Goal: Communication & Community: Answer question/provide support

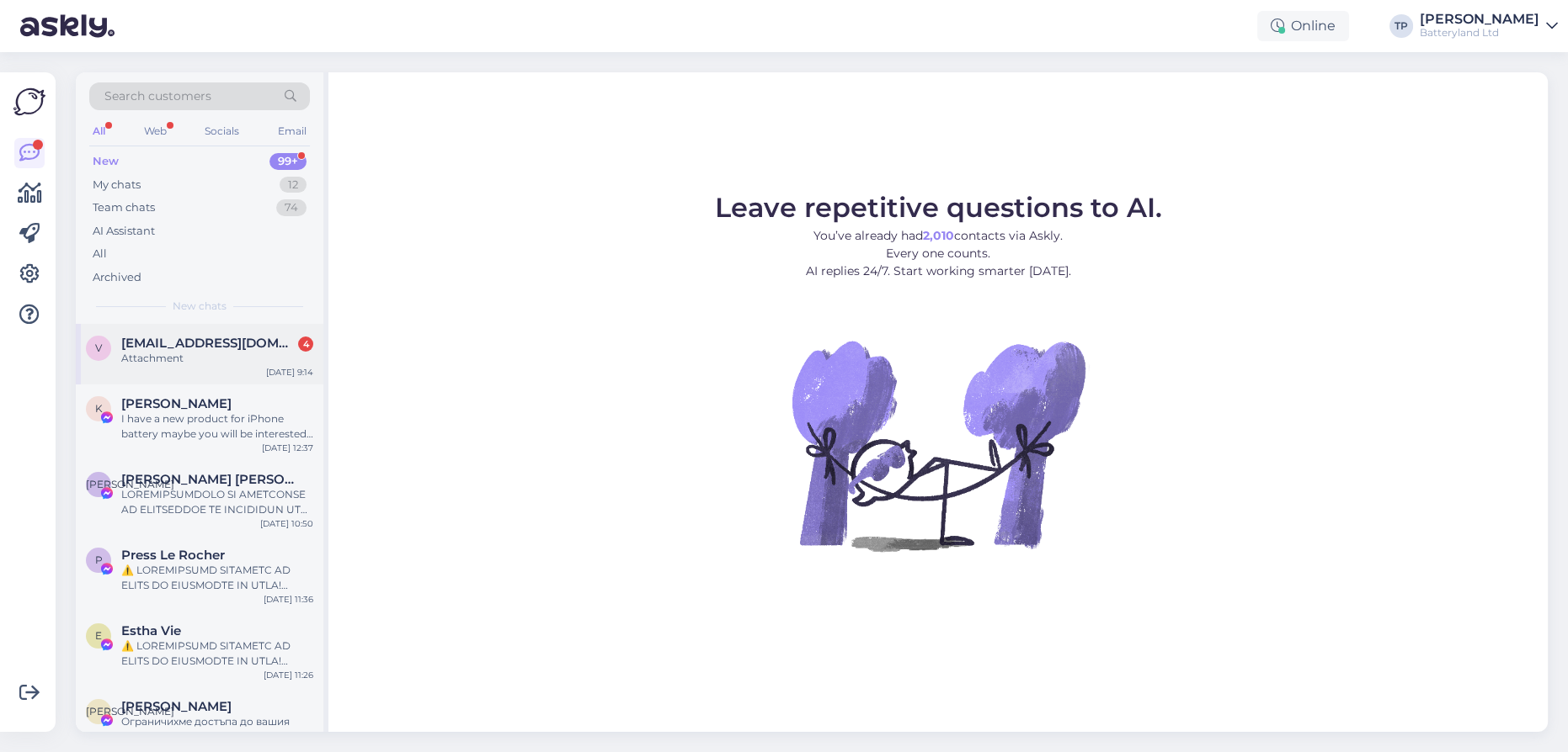
click at [260, 347] on span "[EMAIL_ADDRESS][DOMAIN_NAME]" at bounding box center [209, 343] width 175 height 15
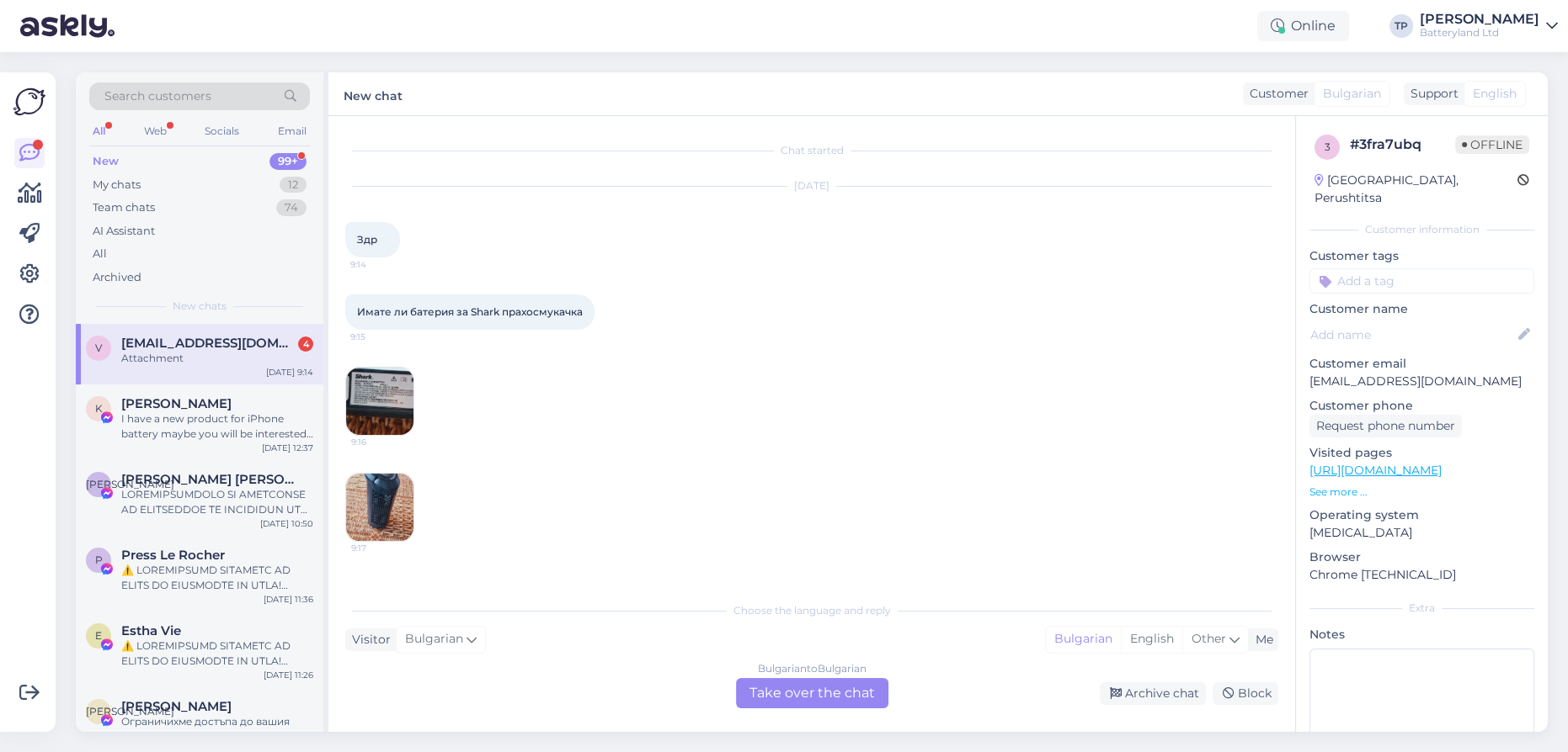
click at [384, 399] on img at bounding box center [379, 401] width 68 height 68
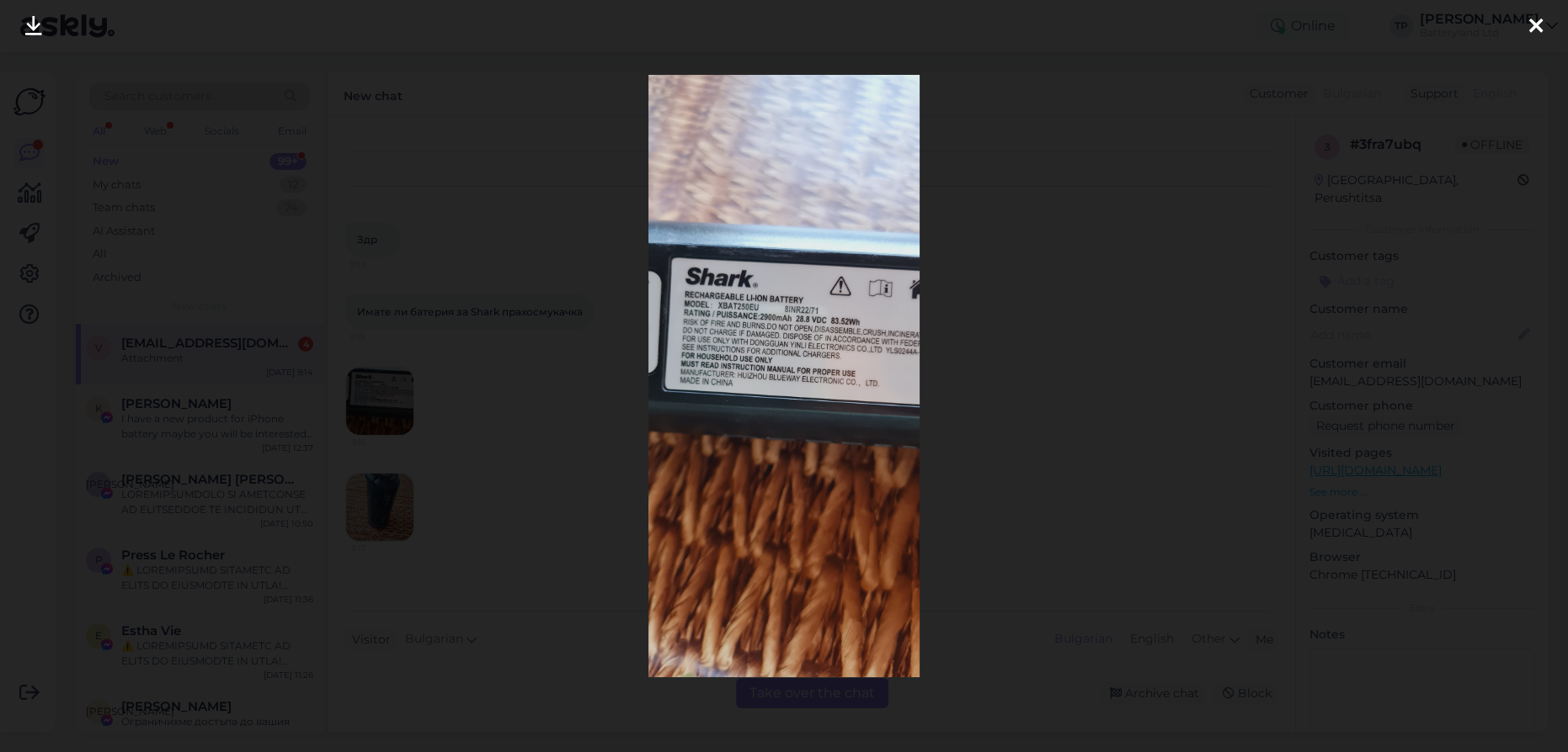
click at [1531, 22] on icon at bounding box center [1535, 27] width 14 height 22
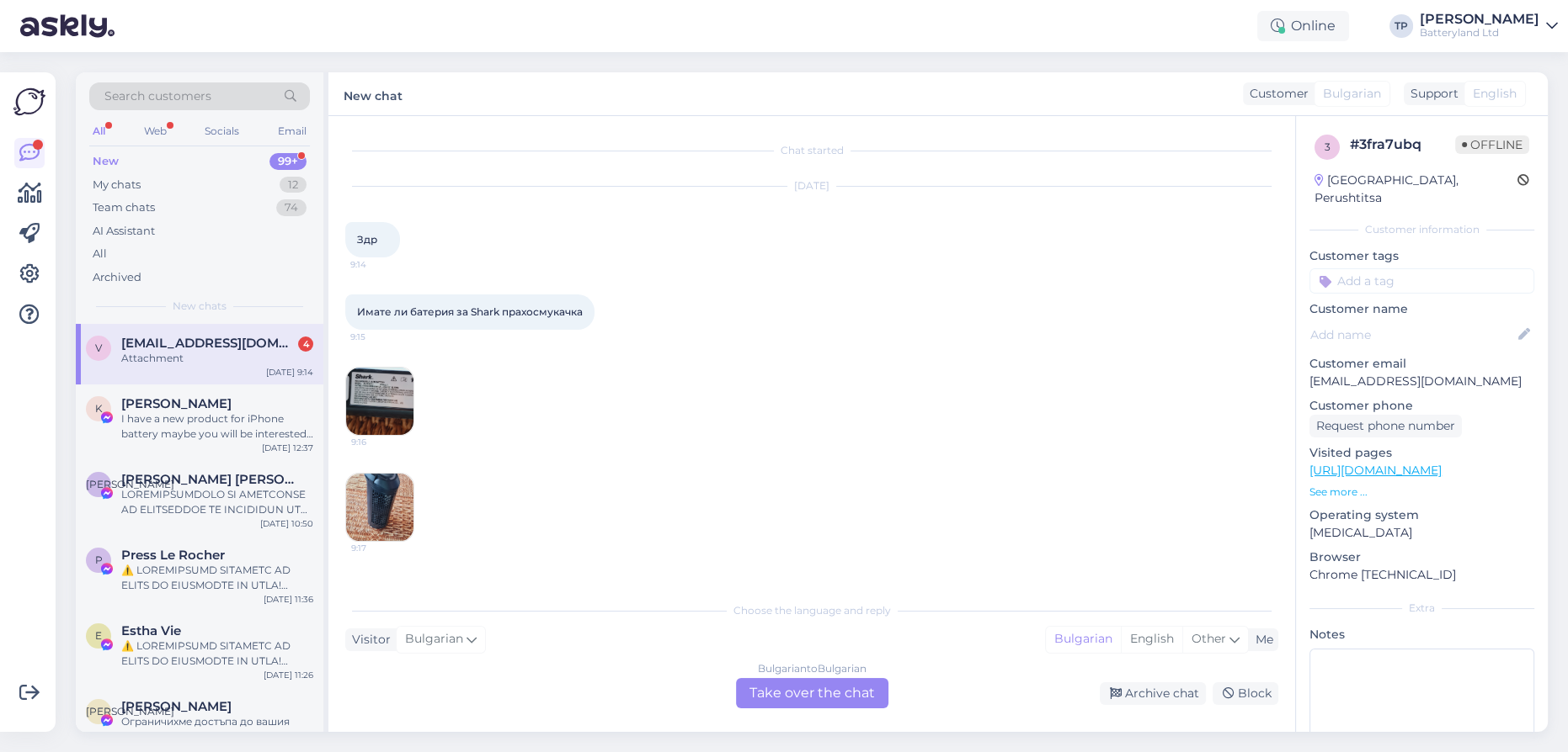
click at [391, 515] on img at bounding box center [379, 507] width 68 height 68
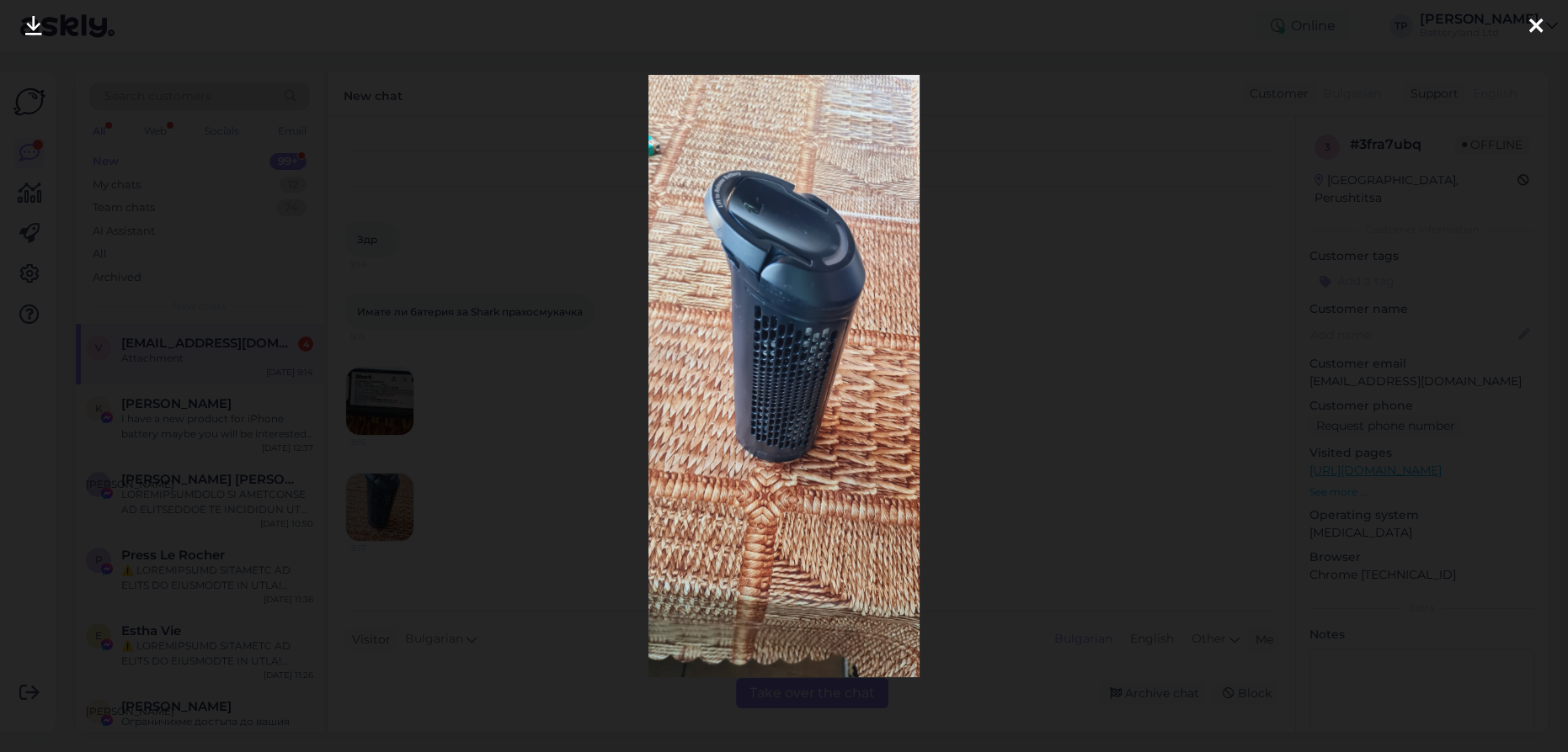
click at [1541, 27] on icon at bounding box center [1535, 27] width 14 height 22
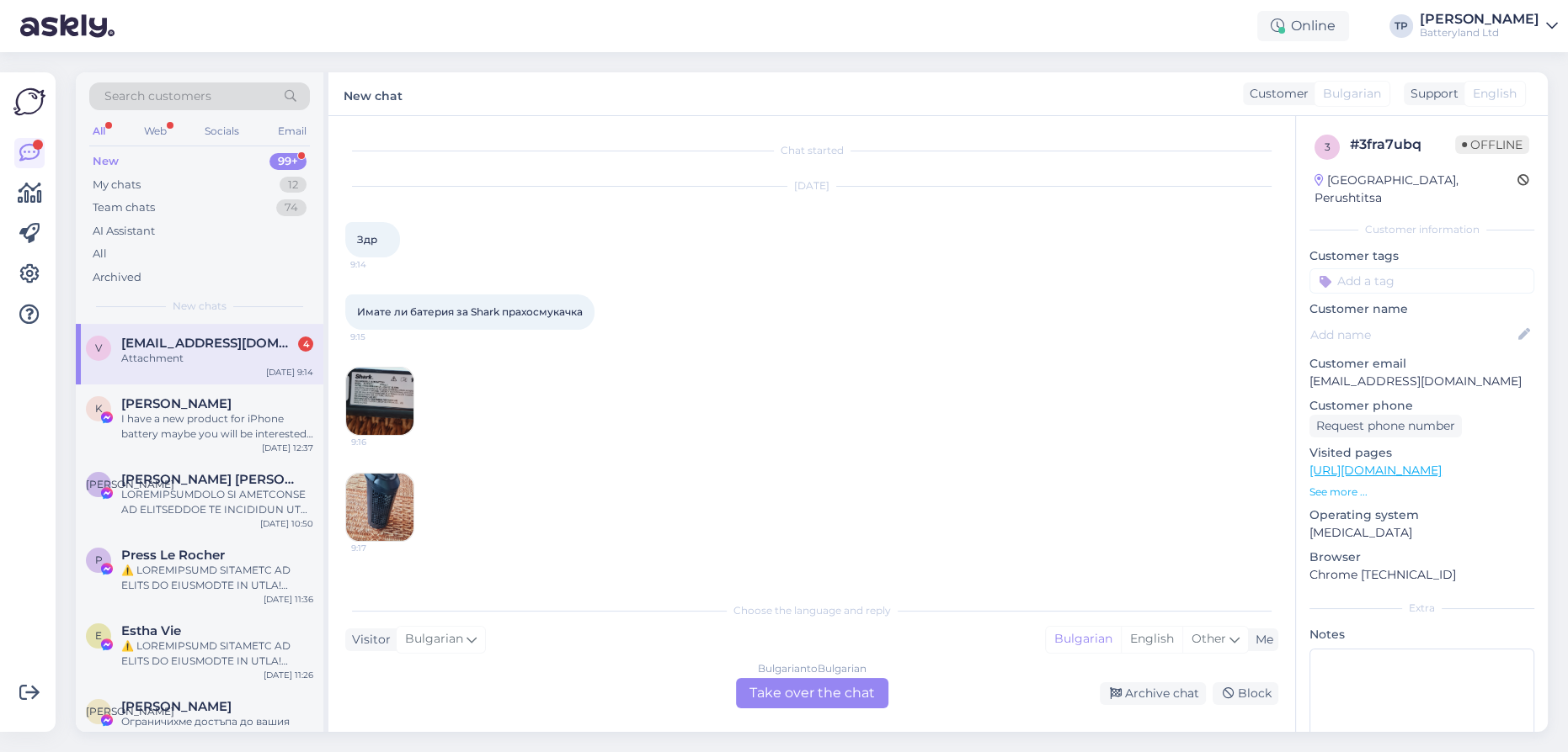
click at [795, 701] on div "Bulgarian to Bulgarian Take over the chat" at bounding box center [812, 693] width 153 height 31
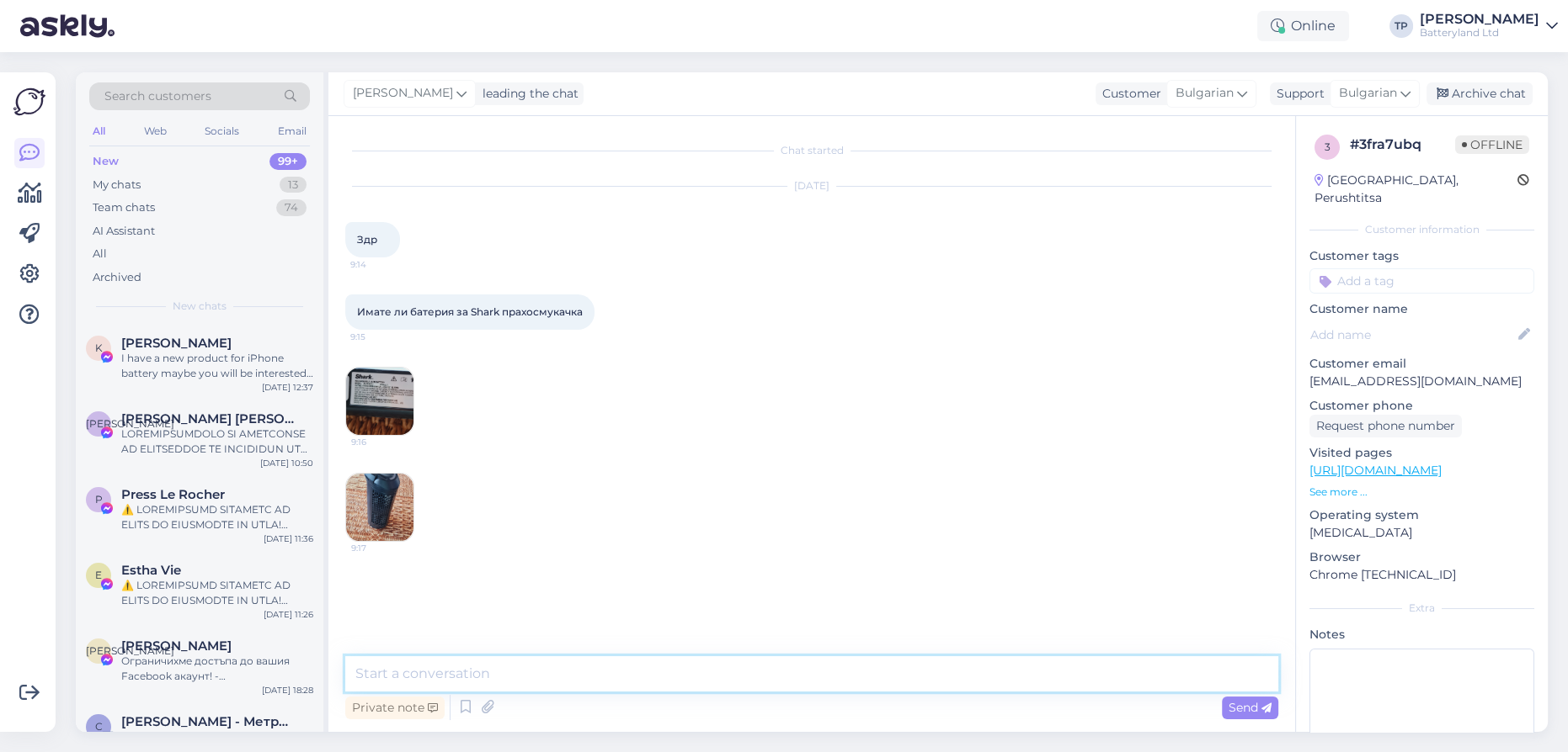
click at [534, 673] on textarea at bounding box center [811, 673] width 933 height 35
type textarea "Z"
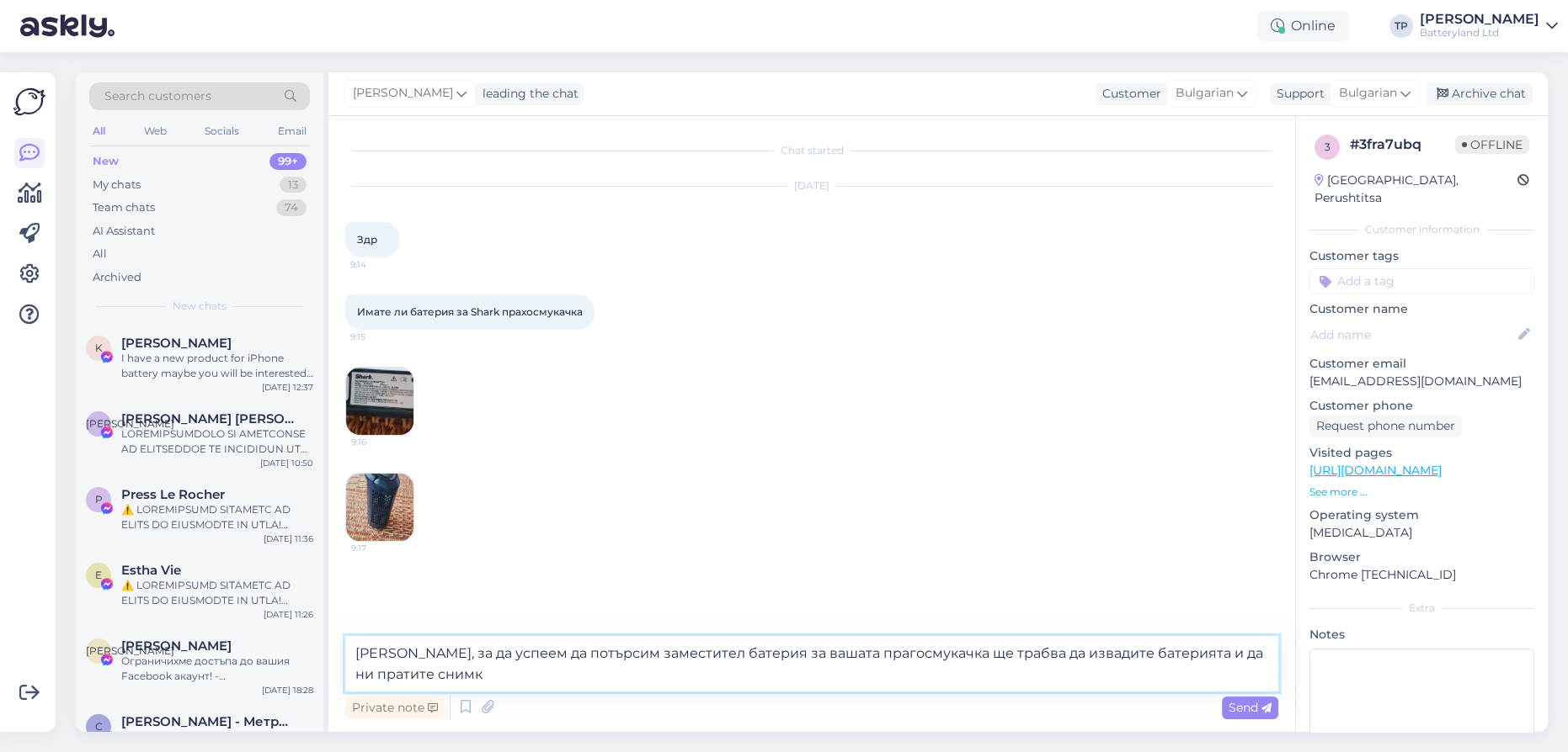
type textarea "Здраввейте, за да успеем да потърсим заместител батерия за вашата прагосмукачка…"
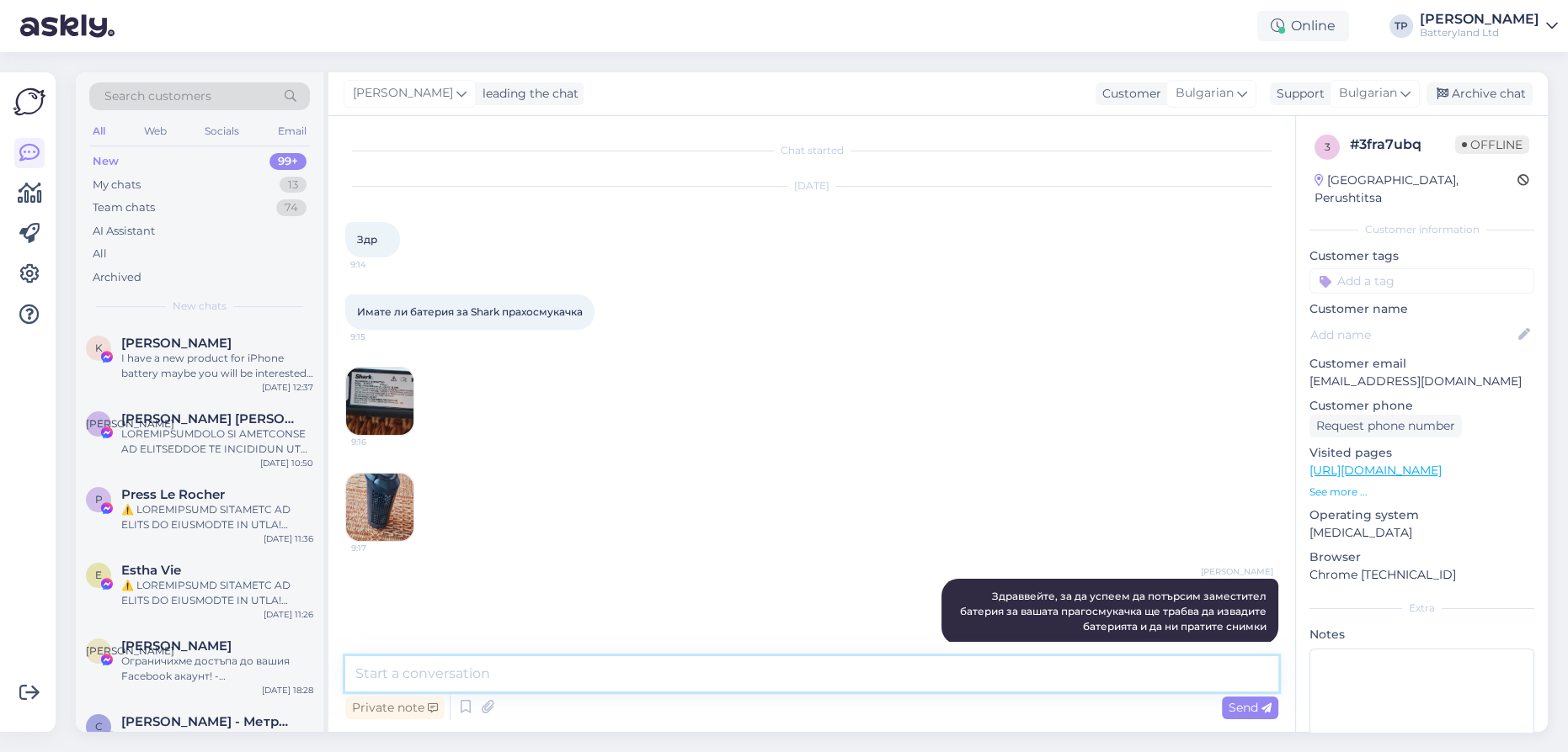
scroll to position [21, 0]
